Goal: Information Seeking & Learning: Learn about a topic

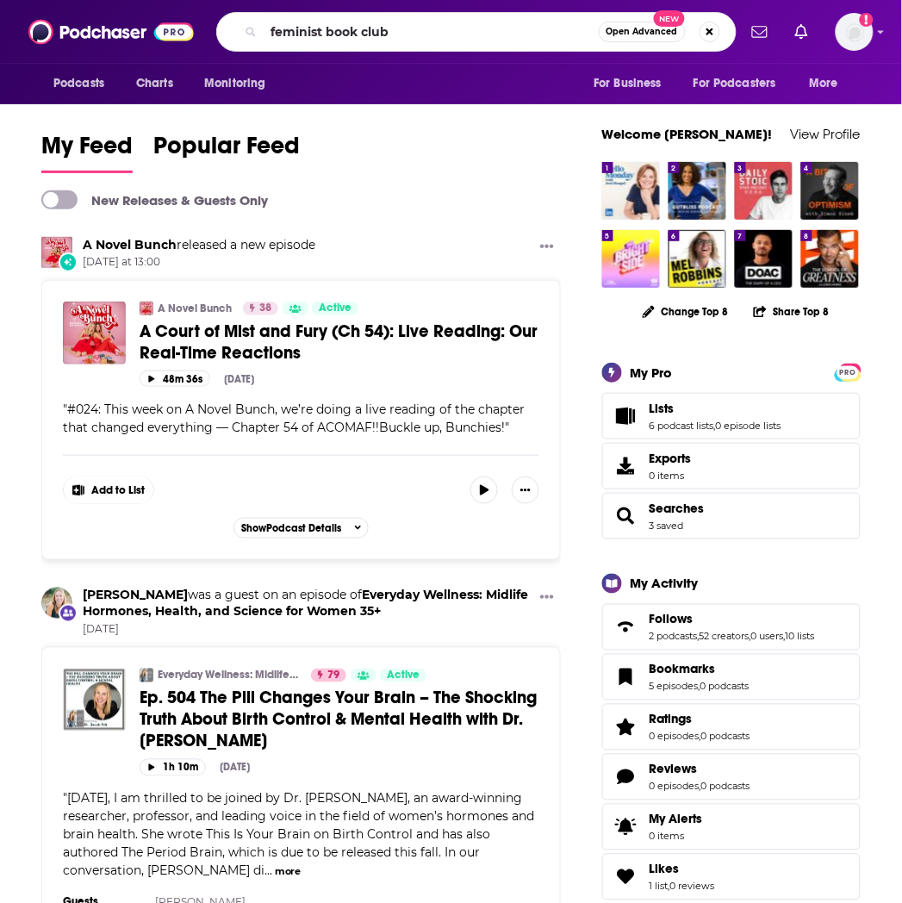
type input "feminist book club"
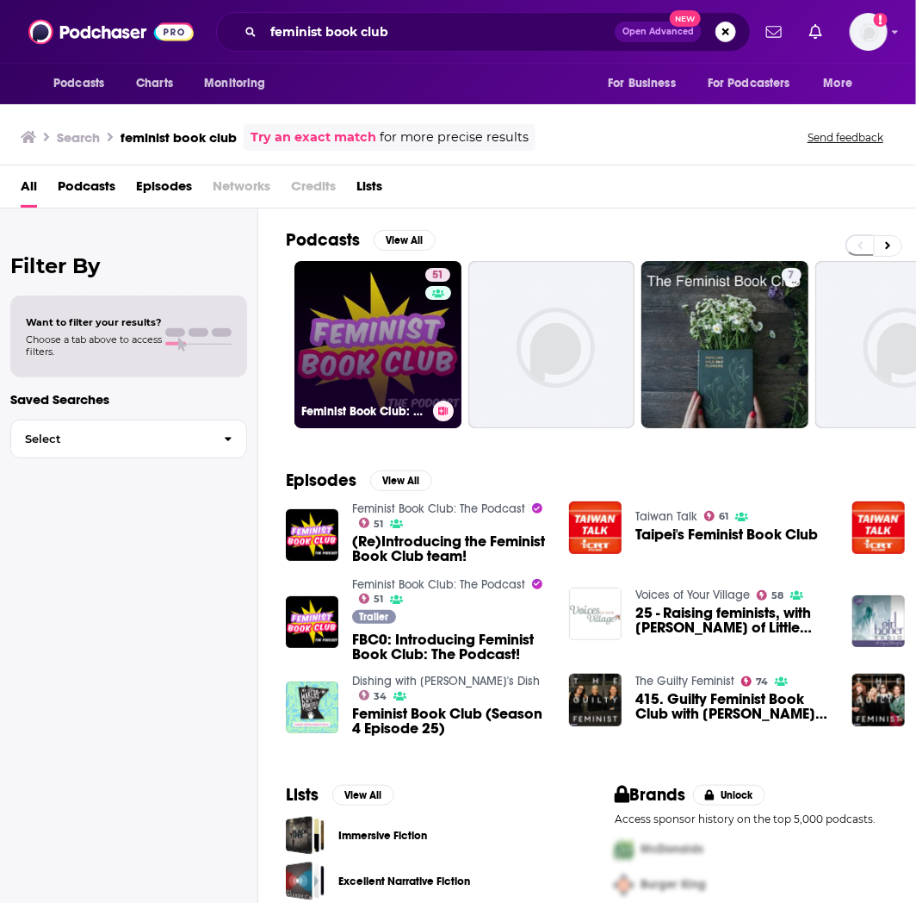
click at [370, 354] on link "51 Feminist Book Club: The Podcast" at bounding box center [378, 344] width 167 height 167
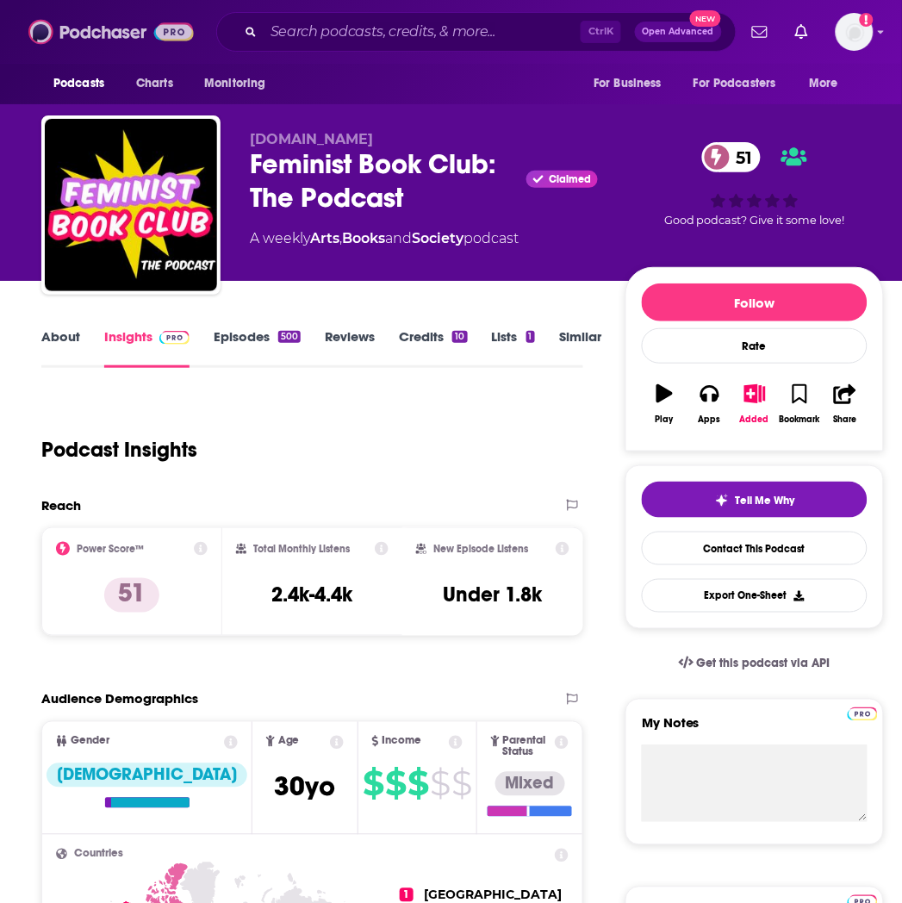
click at [101, 21] on img at bounding box center [110, 32] width 165 height 33
